Goal: Contribute content: Add original content to the website for others to see

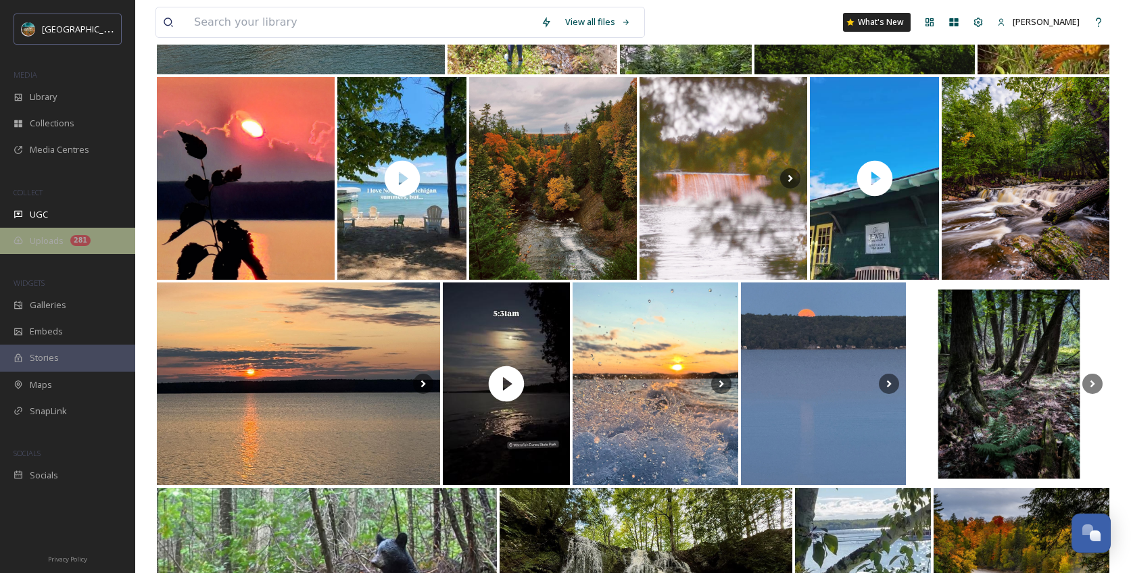
scroll to position [5166, 0]
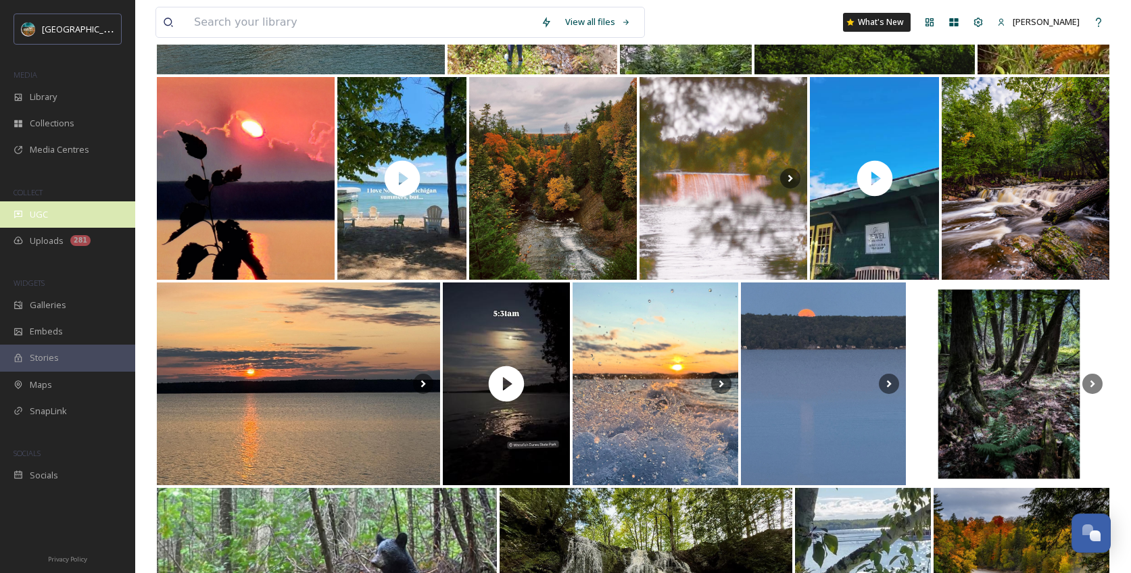
click at [72, 216] on div "UGC" at bounding box center [67, 214] width 135 height 26
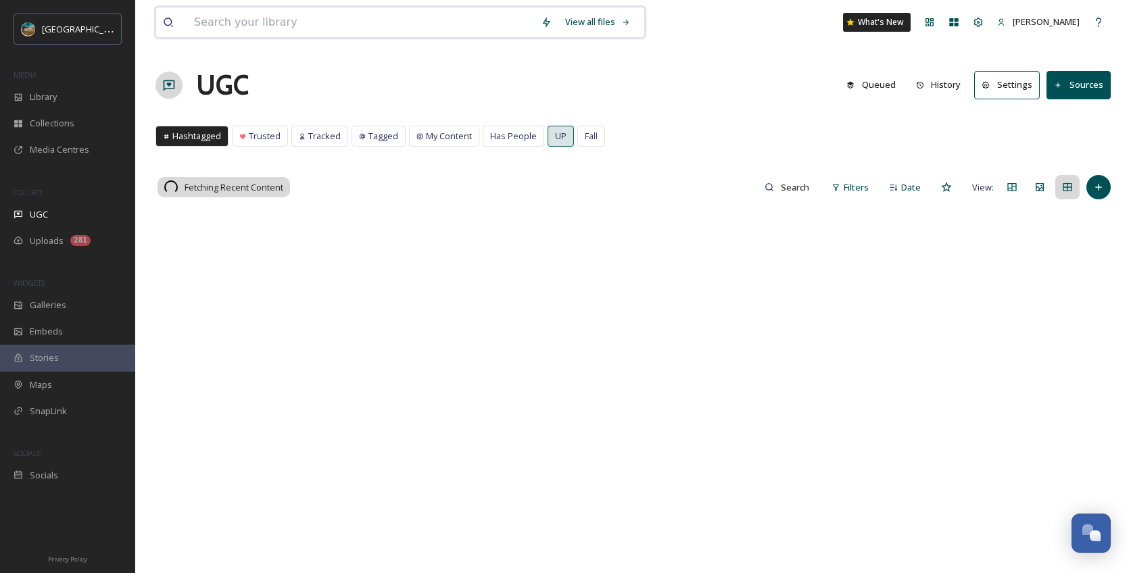
click at [285, 16] on input at bounding box center [360, 22] width 347 height 30
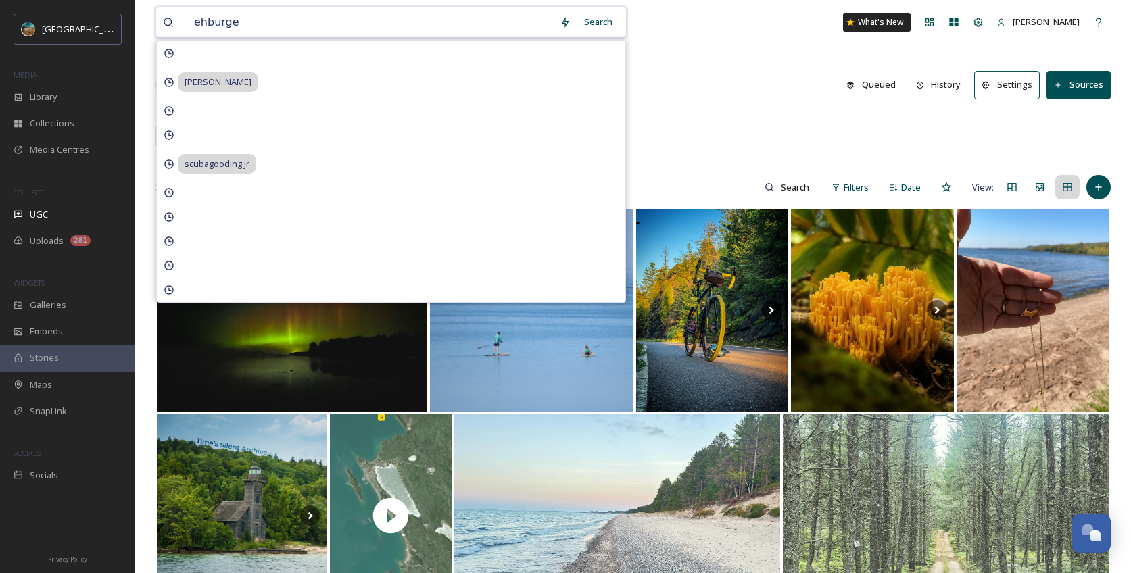
type input "ehburger"
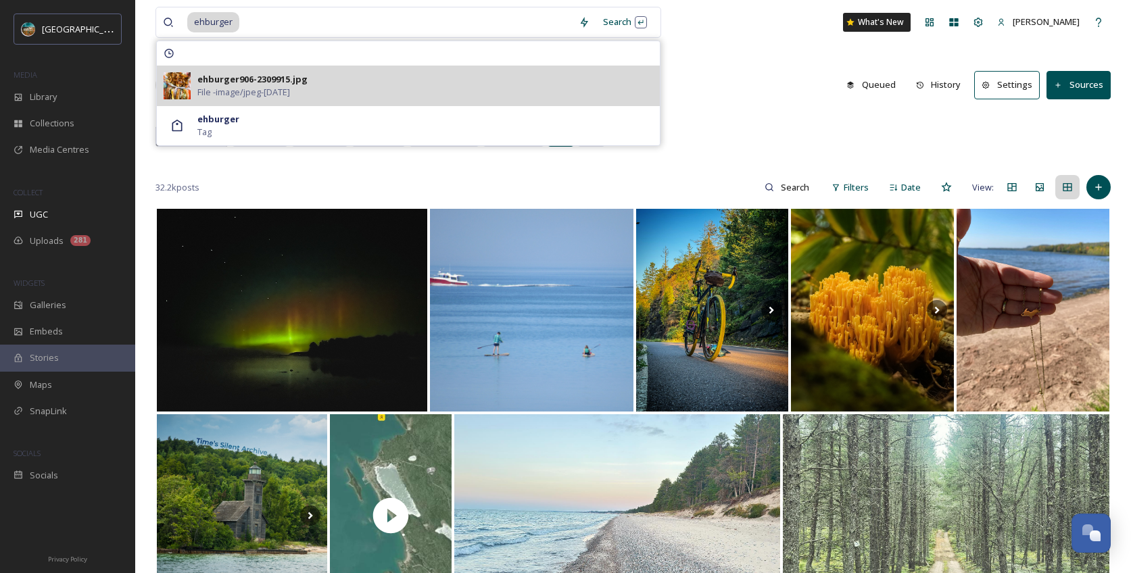
click at [413, 85] on div "ehburger906-2309915.jpg File - image/jpeg - [DATE]" at bounding box center [425, 86] width 456 height 26
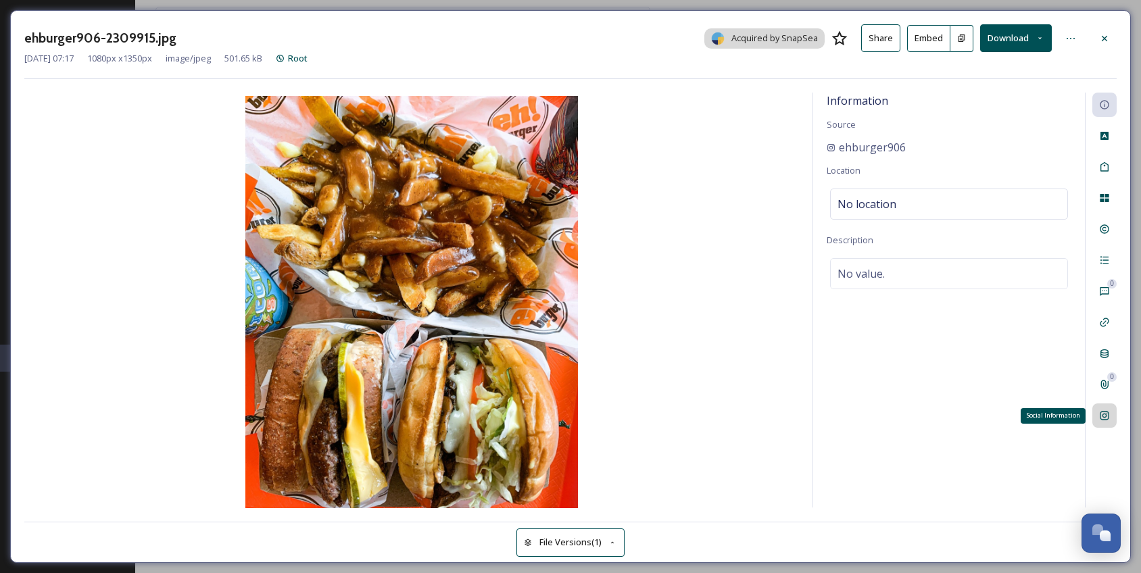
click at [1099, 405] on div "Social Information" at bounding box center [1105, 416] width 24 height 24
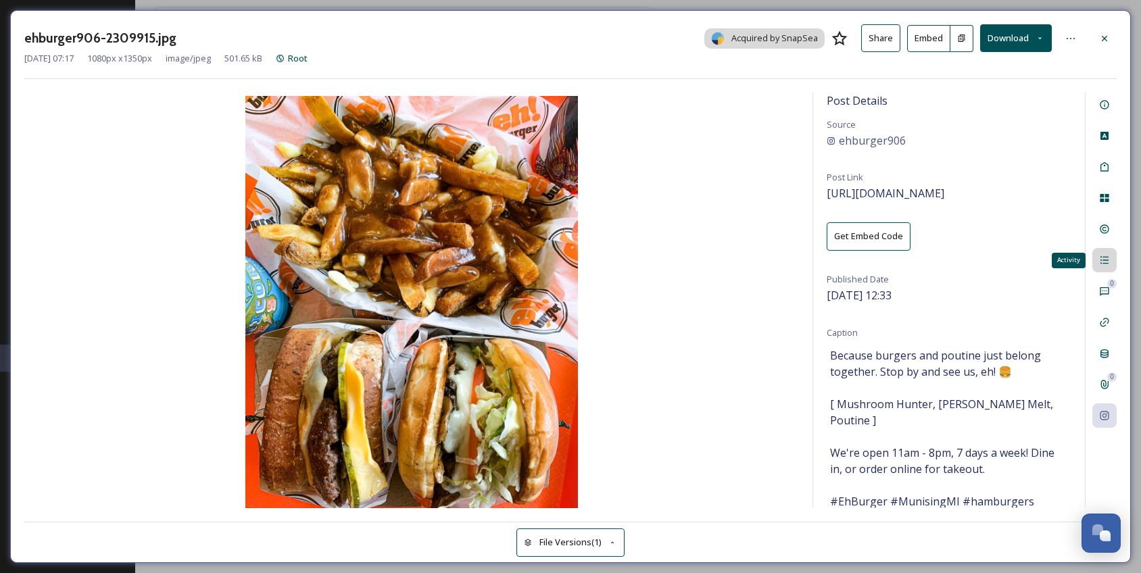
click at [1116, 261] on div "Activity" at bounding box center [1105, 260] width 24 height 24
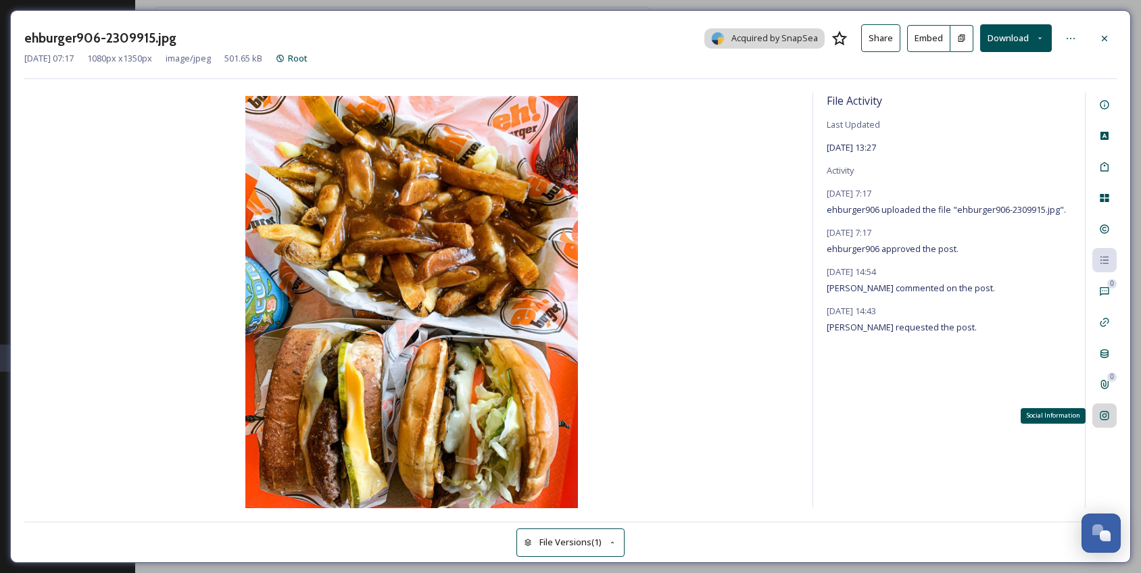
click at [1105, 415] on icon at bounding box center [1104, 415] width 11 height 11
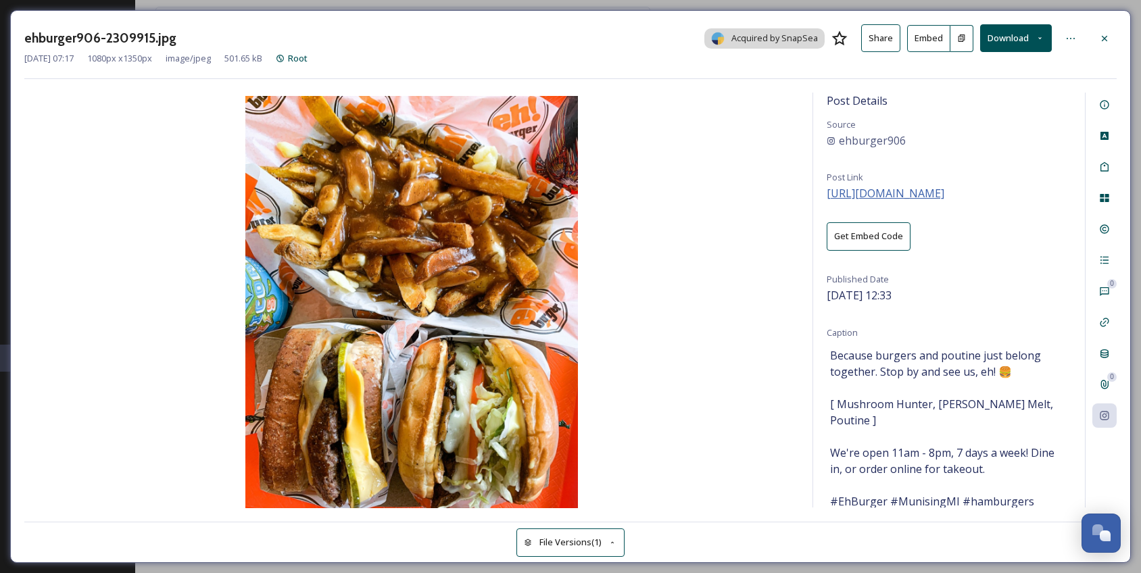
click at [945, 199] on span "[URL][DOMAIN_NAME]" at bounding box center [886, 193] width 118 height 15
click at [1112, 35] on div at bounding box center [1105, 38] width 24 height 24
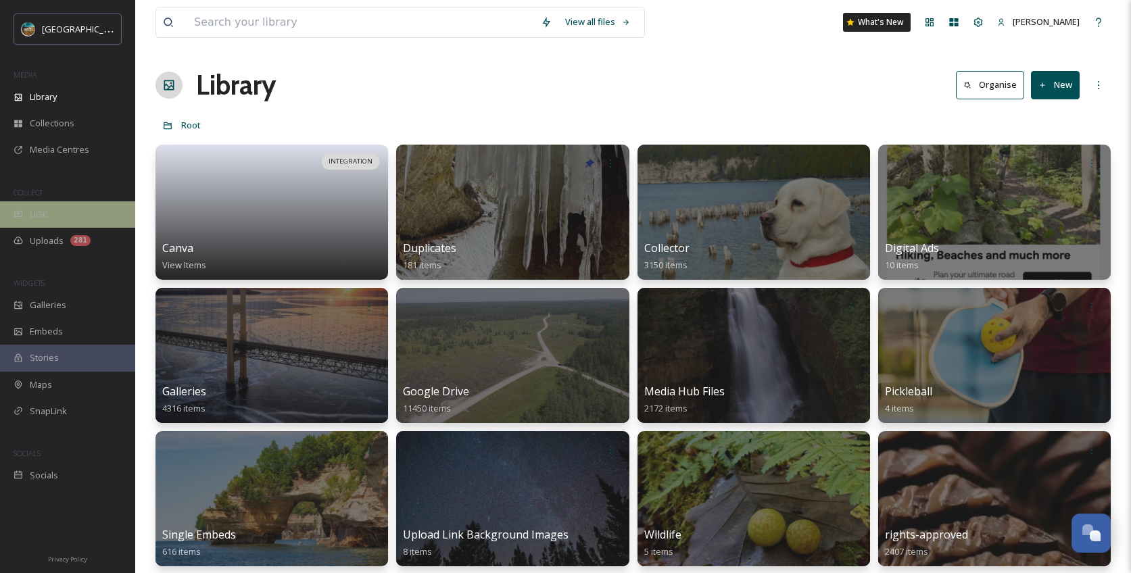
click at [61, 204] on div "UGC" at bounding box center [67, 214] width 135 height 26
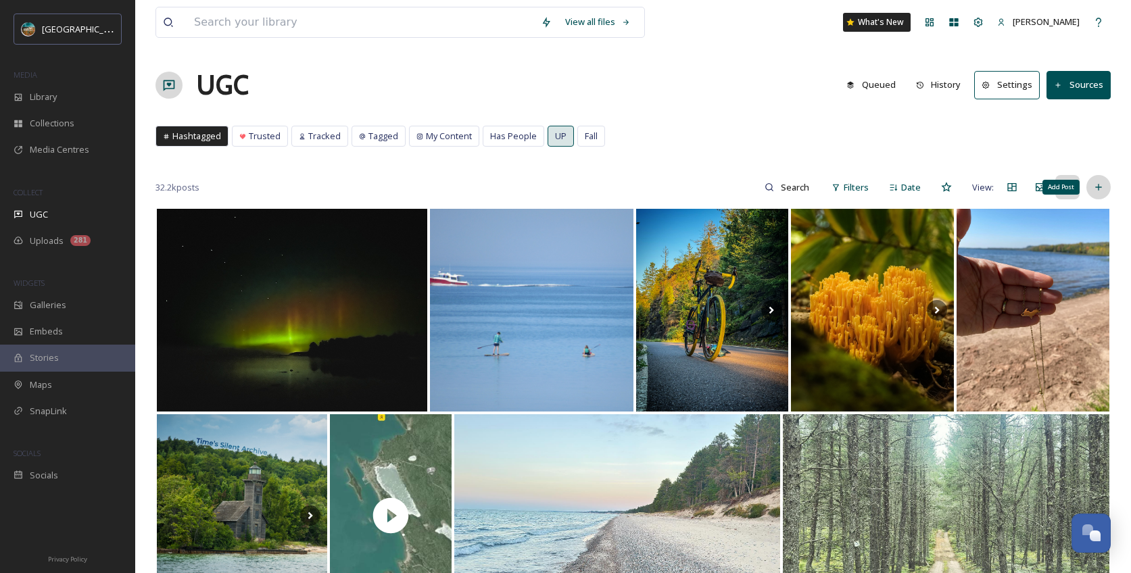
click at [1099, 182] on icon at bounding box center [1098, 187] width 11 height 11
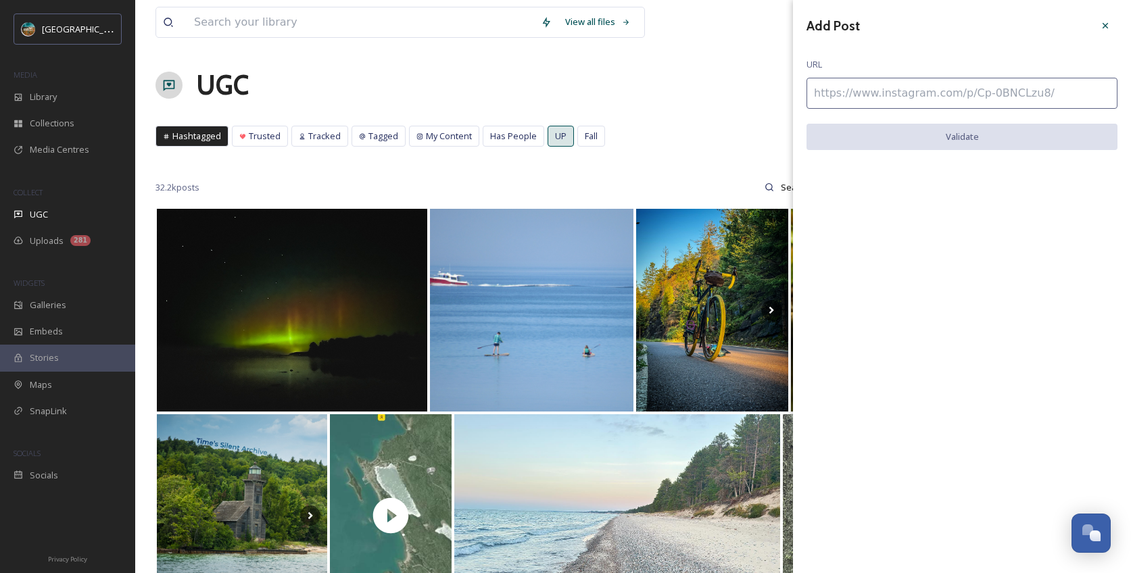
click at [945, 86] on input at bounding box center [962, 93] width 311 height 31
paste input "[URL][DOMAIN_NAME]"
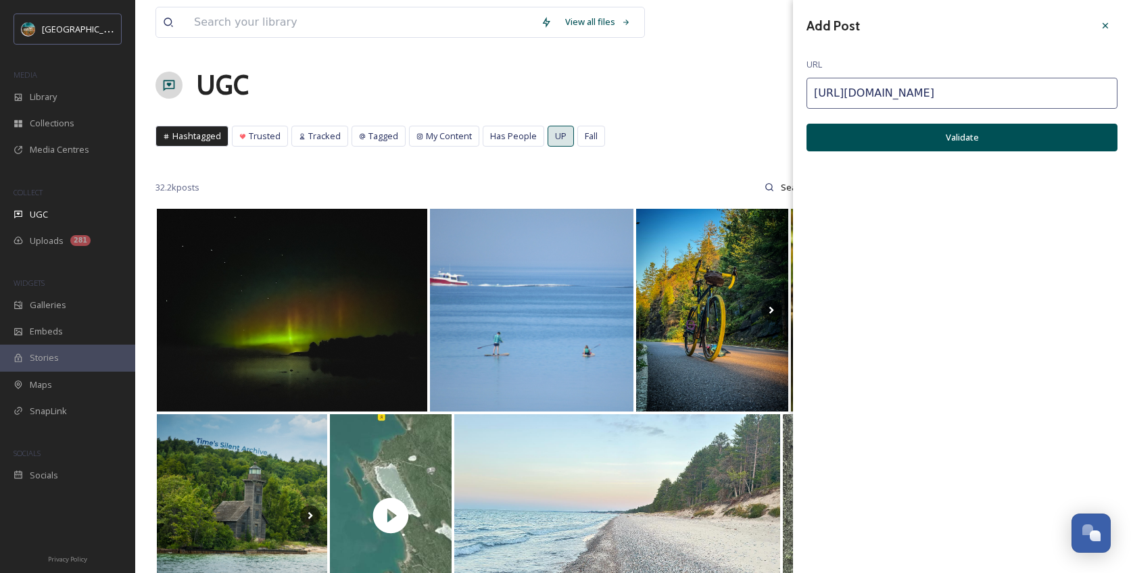
type input "[URL][DOMAIN_NAME]"
click at [976, 143] on button "Validate" at bounding box center [962, 138] width 311 height 28
click at [986, 143] on button "Add Post" at bounding box center [962, 138] width 311 height 28
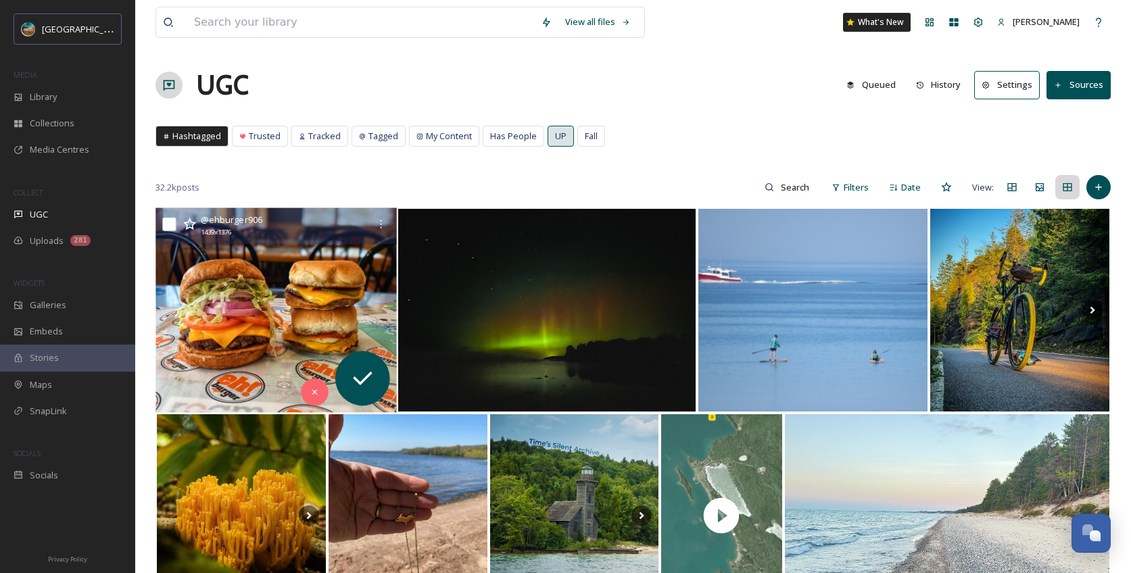
click at [329, 310] on img at bounding box center [276, 310] width 241 height 205
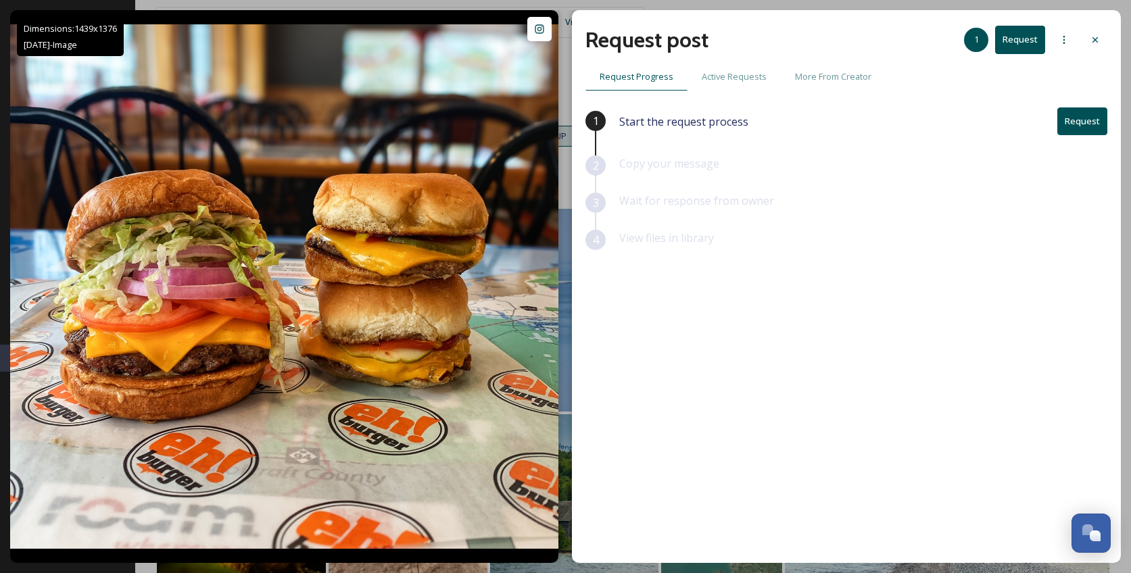
click at [1087, 120] on button "Request" at bounding box center [1082, 122] width 50 height 28
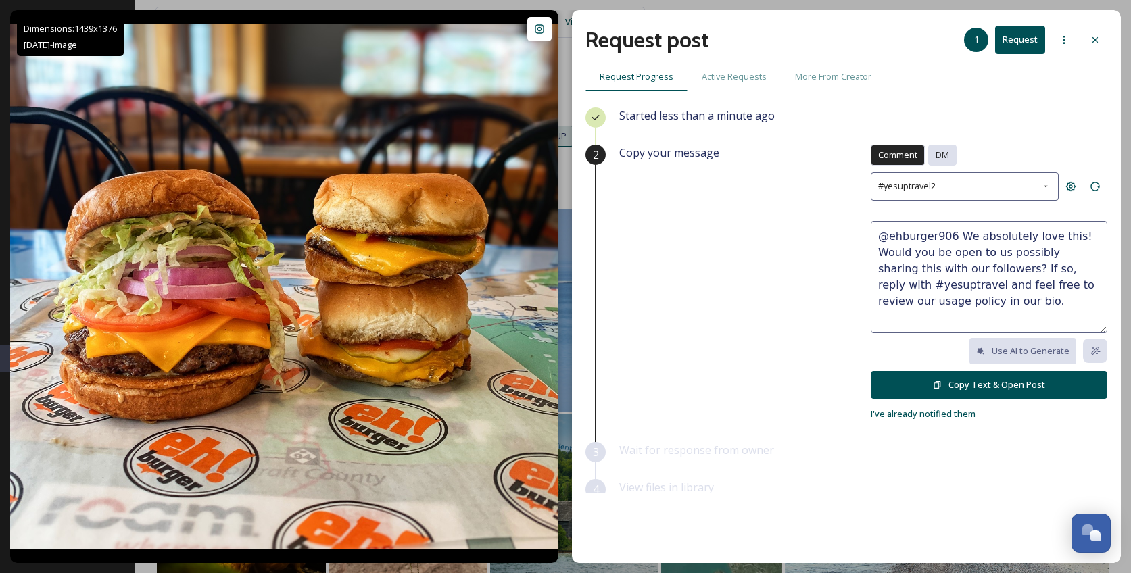
click at [936, 156] on span "DM" at bounding box center [943, 155] width 14 height 13
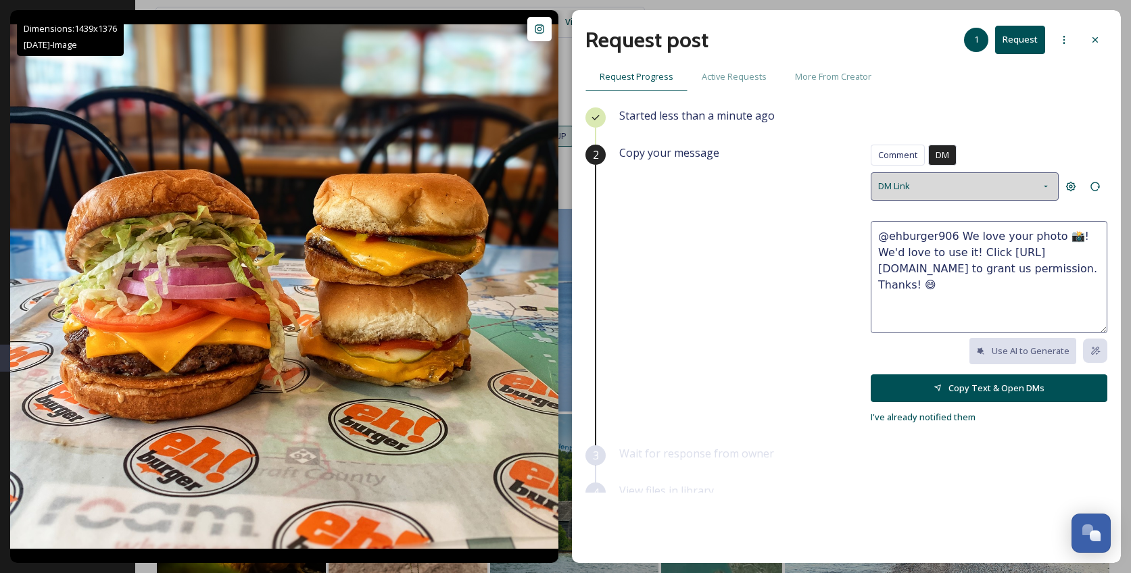
click at [976, 183] on div "DM Link" at bounding box center [965, 186] width 188 height 28
click at [948, 278] on textarea "@ehburger906 We love your photo 📸! We'd love to use it! Click [URL][DOMAIN_NAME…" at bounding box center [989, 277] width 237 height 112
click at [954, 183] on div "DM Link" at bounding box center [965, 186] width 188 height 28
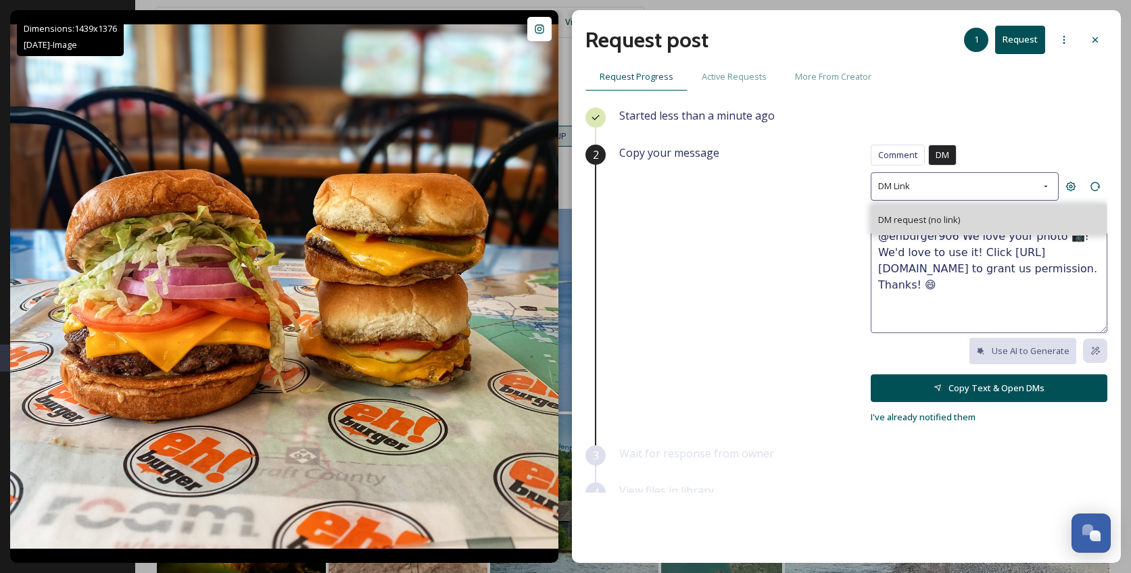
click at [922, 216] on span "DM request (no link)" at bounding box center [919, 220] width 82 height 12
type textarea "@ehburger906 This is great and we'd love to possibly feature it! Let us know if…"
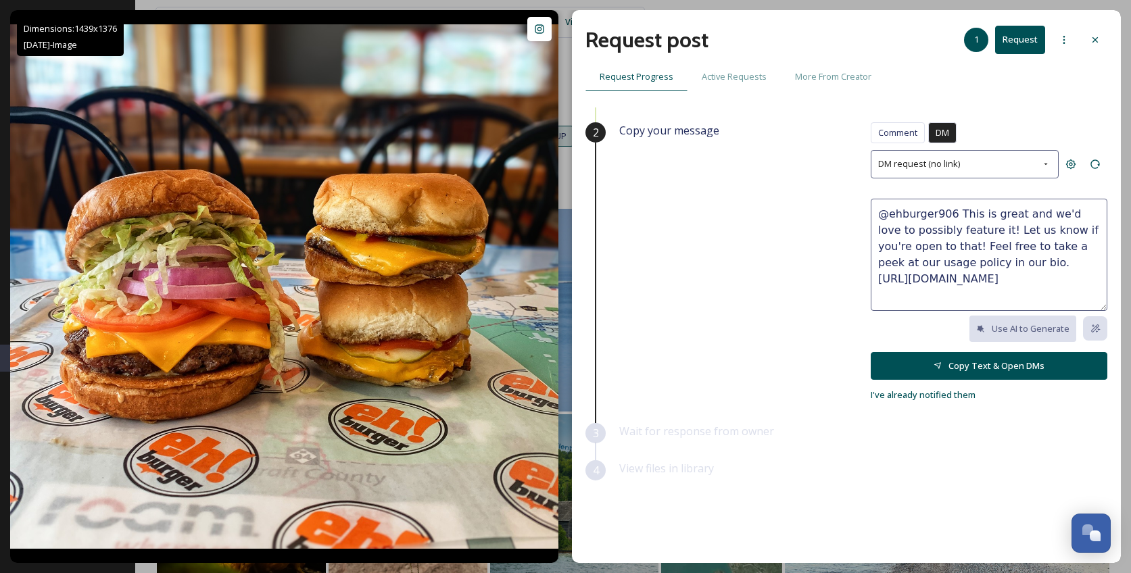
scroll to position [24, 0]
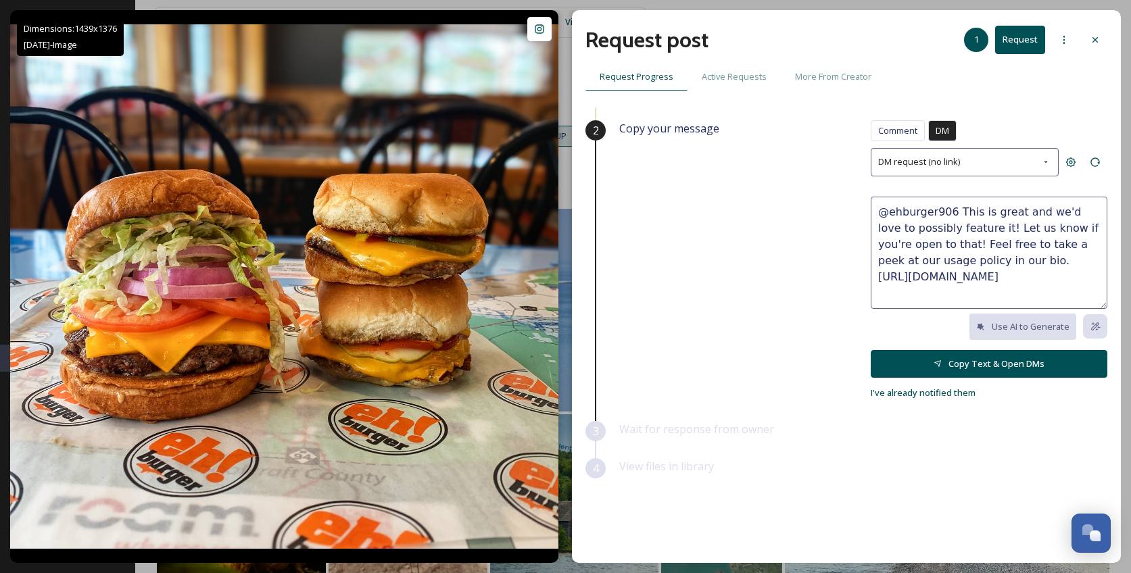
click at [988, 362] on button "Copy Text & Open DMs" at bounding box center [989, 364] width 237 height 28
